Goal: Find specific page/section: Find specific page/section

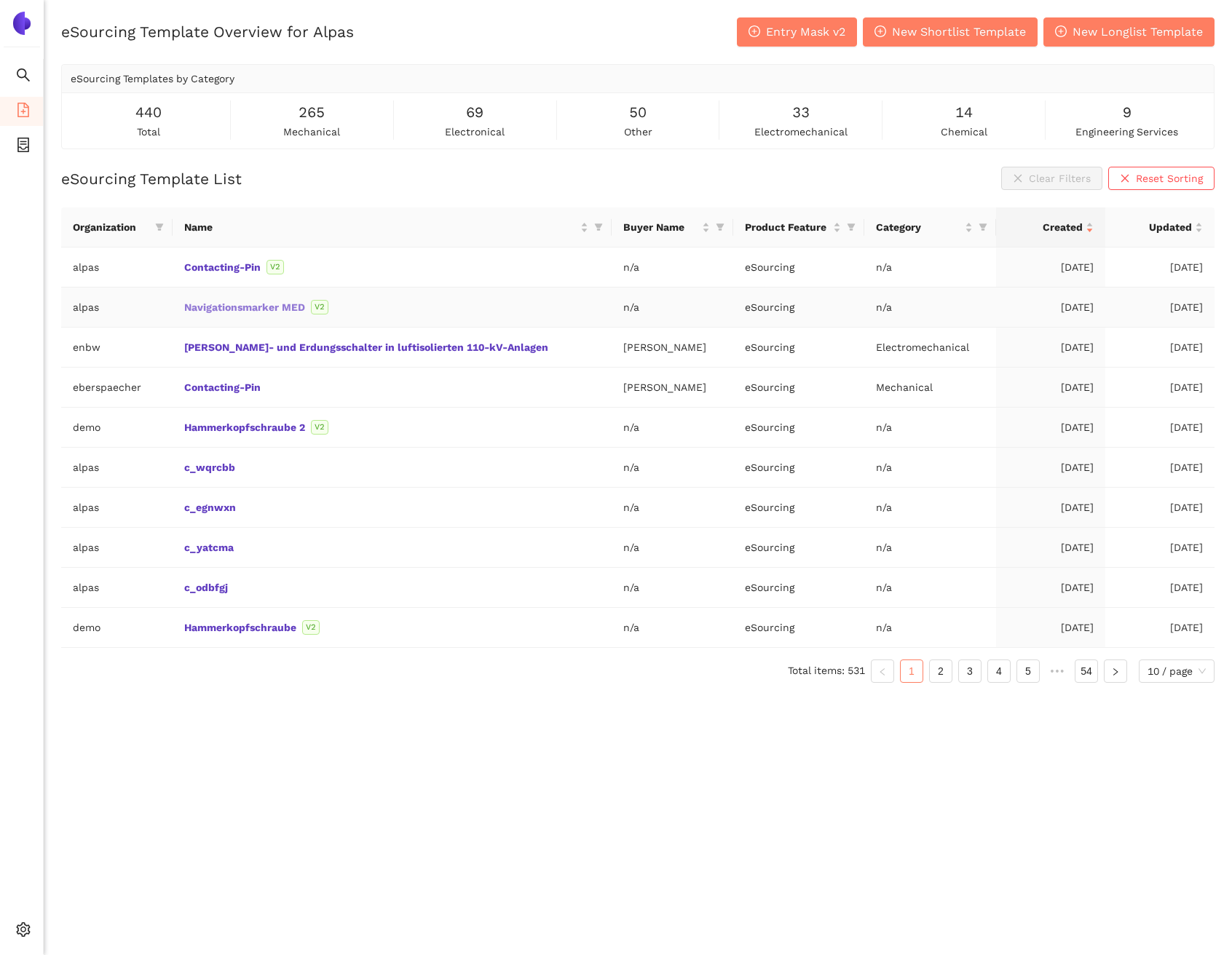
click at [0, 0] on link "Navigationsmarker MED" at bounding box center [0, 0] width 0 height 0
